Goal: Information Seeking & Learning: Learn about a topic

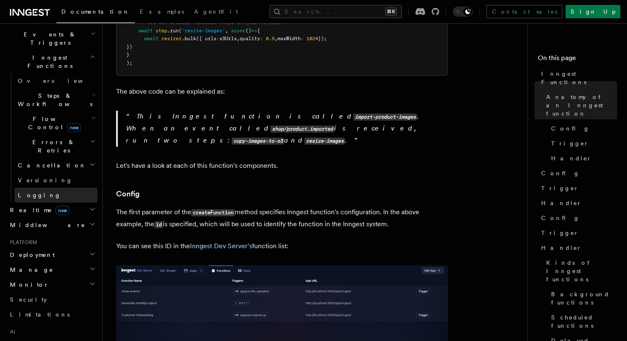
scroll to position [218, 0]
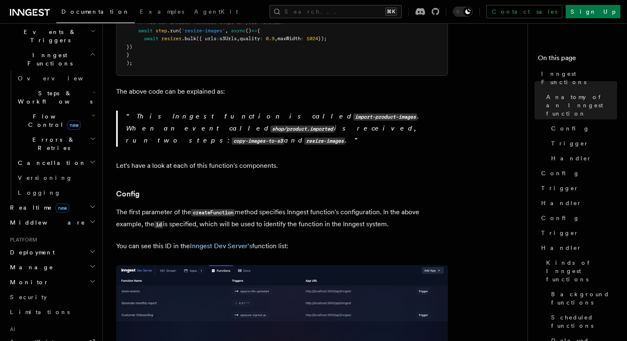
click at [62, 200] on h2 "Realtime new" at bounding box center [52, 207] width 91 height 15
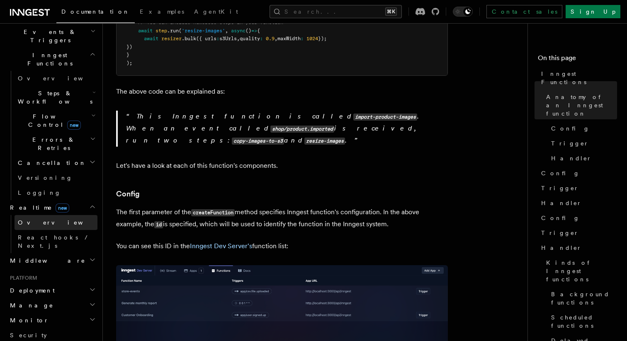
click at [56, 215] on link "Overview" at bounding box center [56, 222] width 83 height 15
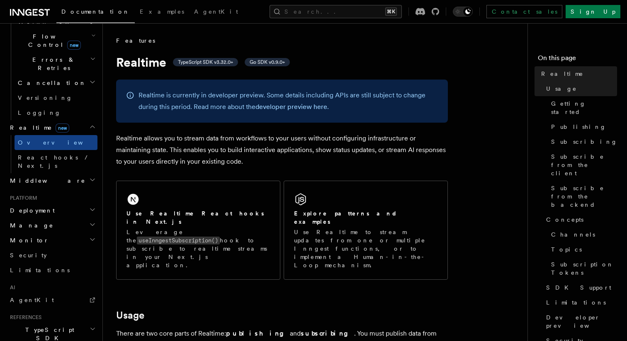
scroll to position [290, 0]
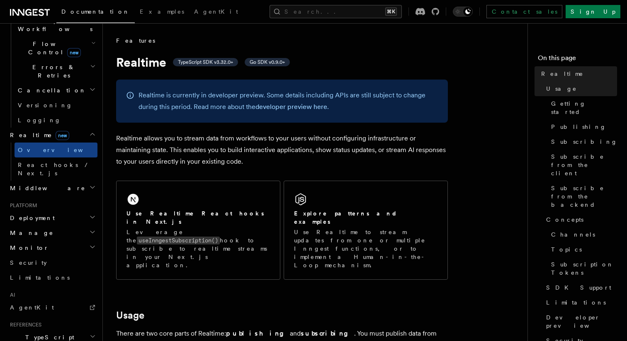
click at [49, 211] on h2 "Deployment" at bounding box center [52, 218] width 91 height 15
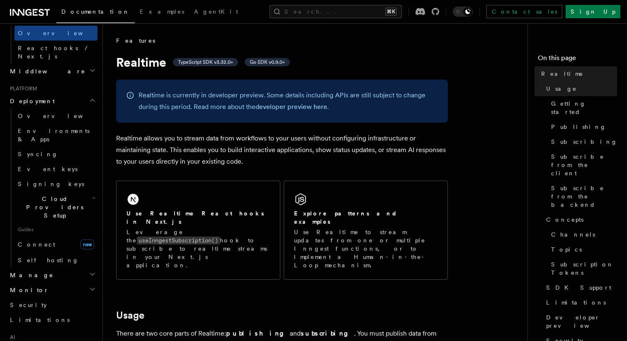
click at [38, 268] on h2 "Manage" at bounding box center [52, 275] width 91 height 15
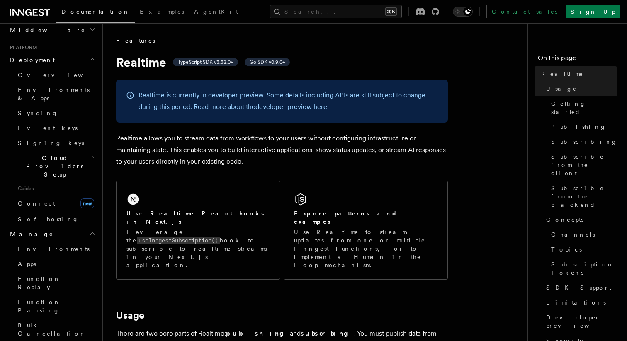
scroll to position [451, 0]
click at [37, 339] on h2 "Monitor" at bounding box center [52, 346] width 91 height 15
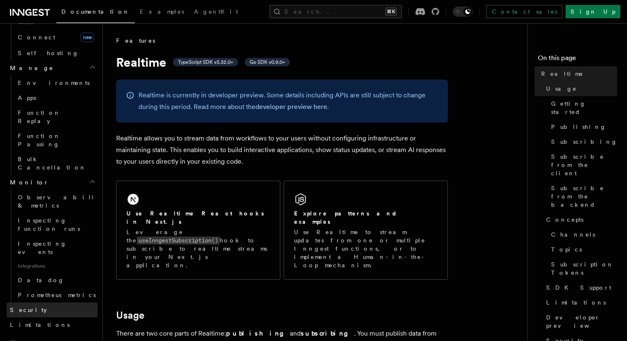
click at [30, 307] on span "Security" at bounding box center [28, 310] width 37 height 7
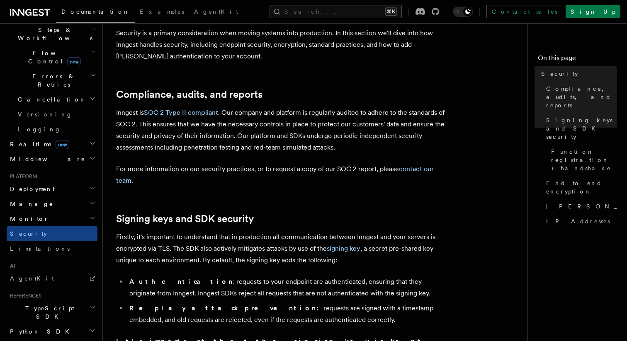
scroll to position [282, 0]
click at [43, 241] on link "Limitations" at bounding box center [52, 248] width 91 height 15
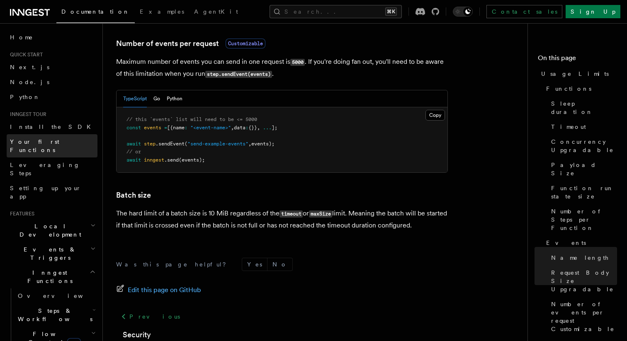
scroll to position [773, 0]
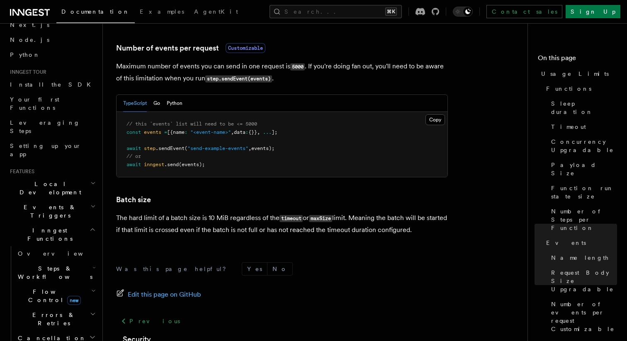
click at [67, 200] on h2 "Events & Triggers" at bounding box center [52, 211] width 91 height 23
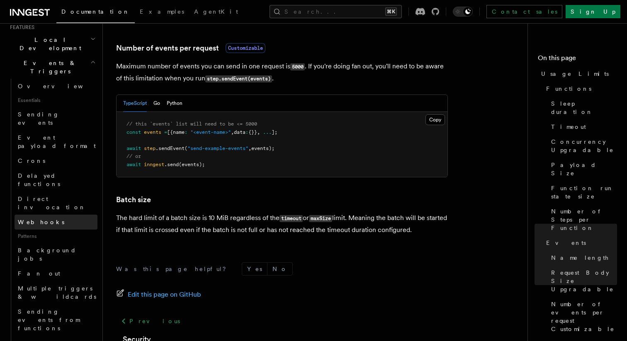
scroll to position [178, 0]
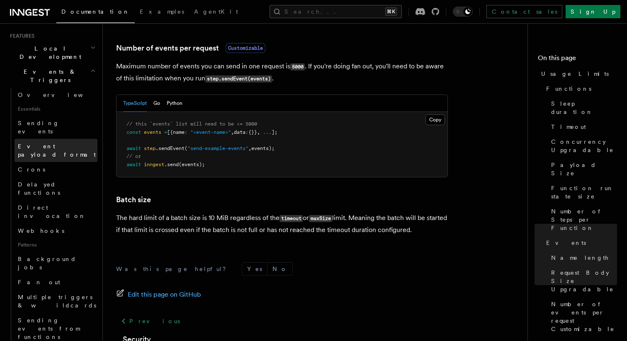
click at [53, 139] on link "Event payload format" at bounding box center [56, 150] width 83 height 23
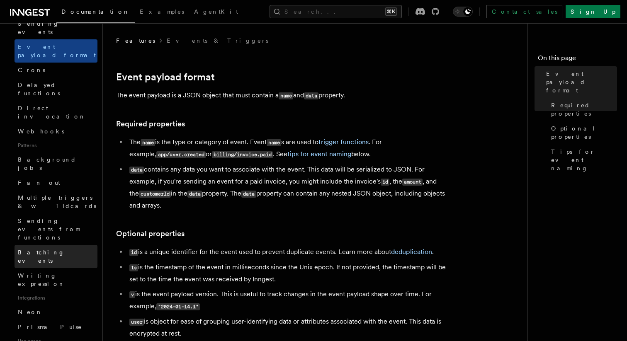
scroll to position [289, 0]
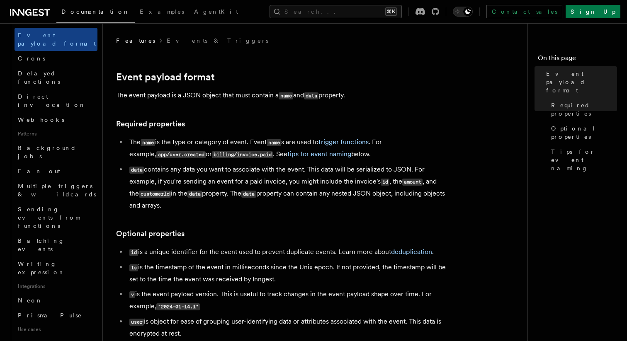
click at [72, 323] on span "Use cases" at bounding box center [56, 329] width 83 height 13
click at [70, 308] on link "Prisma Pulse" at bounding box center [56, 315] width 83 height 15
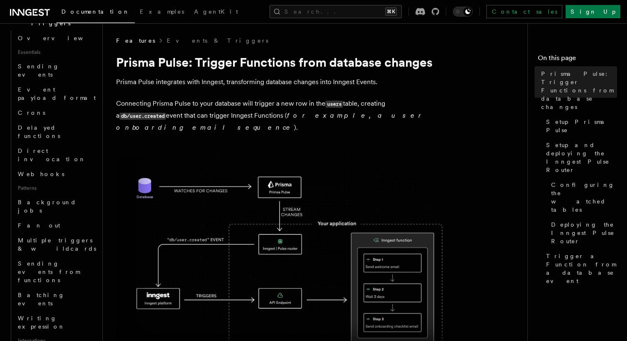
scroll to position [232, 0]
click at [61, 221] on link "Fan out" at bounding box center [56, 228] width 83 height 15
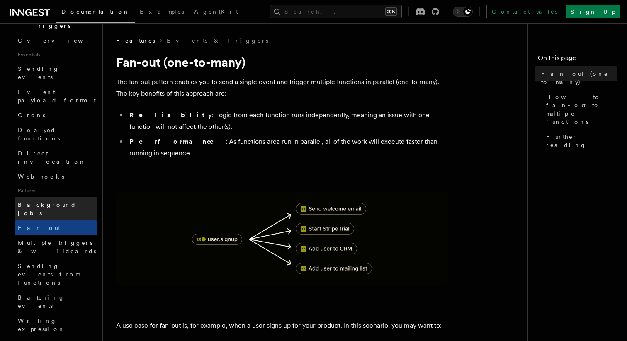
click at [58, 201] on span "Background jobs" at bounding box center [58, 209] width 80 height 17
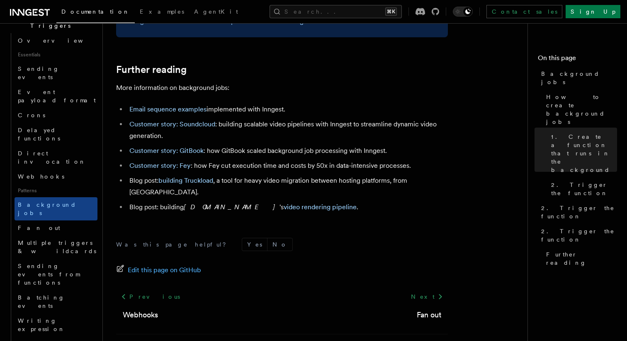
scroll to position [776, 0]
